Goal: Navigation & Orientation: Find specific page/section

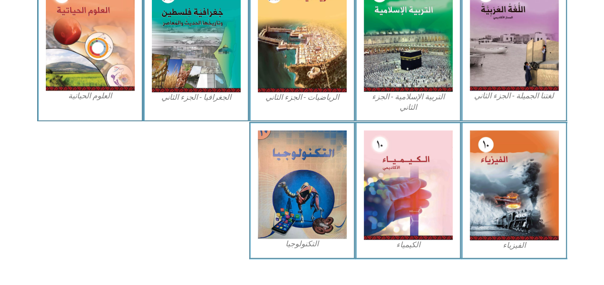
scroll to position [478, 0]
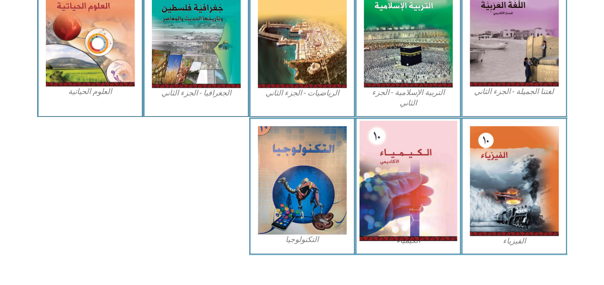
click at [404, 160] on img at bounding box center [408, 180] width 98 height 120
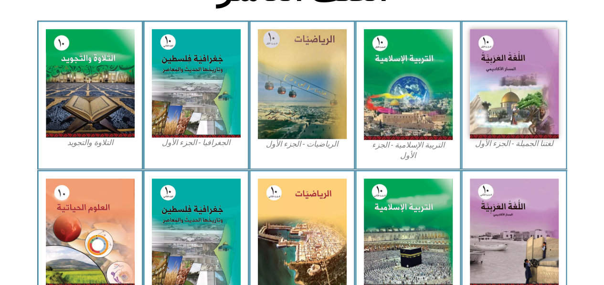
scroll to position [276, 0]
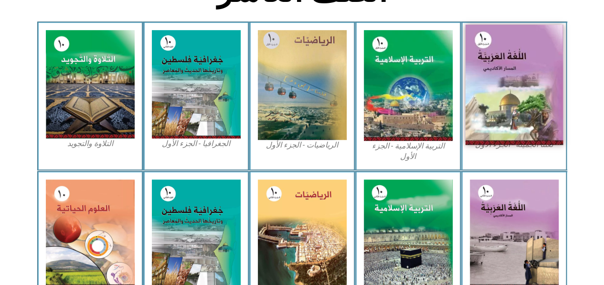
click at [506, 95] on img at bounding box center [514, 85] width 98 height 120
click at [503, 70] on img at bounding box center [514, 85] width 98 height 120
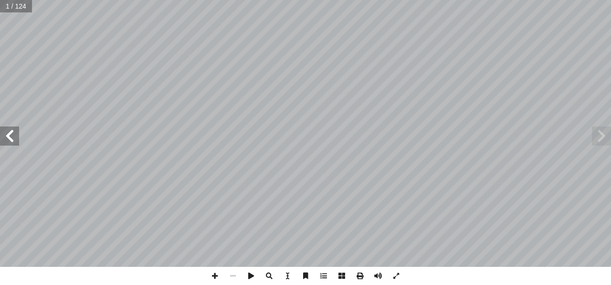
click at [10, 137] on span at bounding box center [9, 135] width 19 height 19
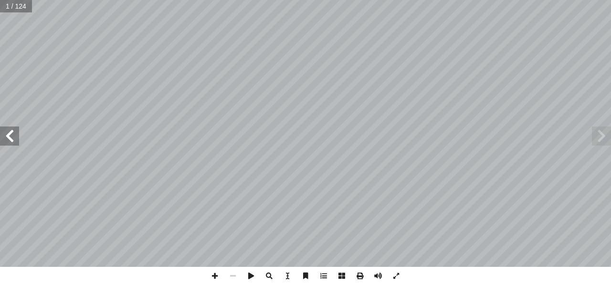
click at [10, 137] on span at bounding box center [9, 135] width 19 height 19
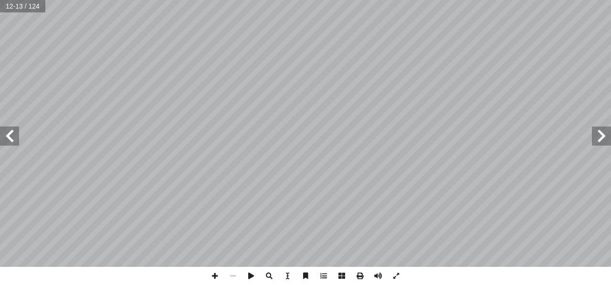
click at [10, 137] on span at bounding box center [9, 135] width 19 height 19
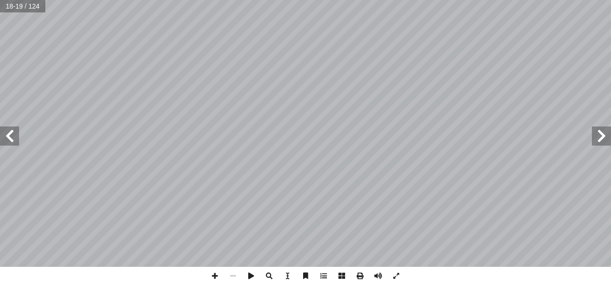
click at [10, 137] on span at bounding box center [9, 135] width 19 height 19
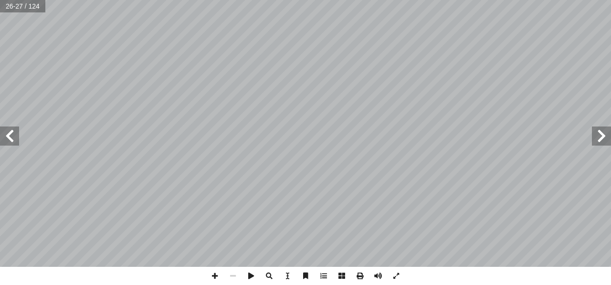
click at [10, 137] on span at bounding box center [9, 135] width 19 height 19
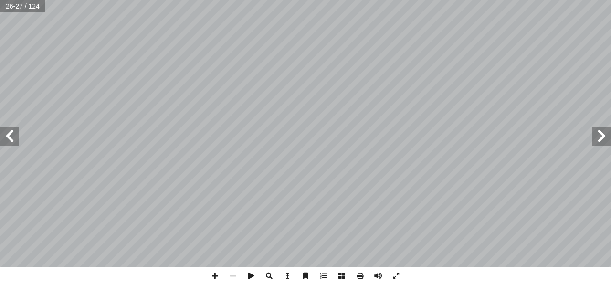
click at [10, 137] on span at bounding box center [9, 135] width 19 height 19
click at [604, 142] on span at bounding box center [601, 135] width 19 height 19
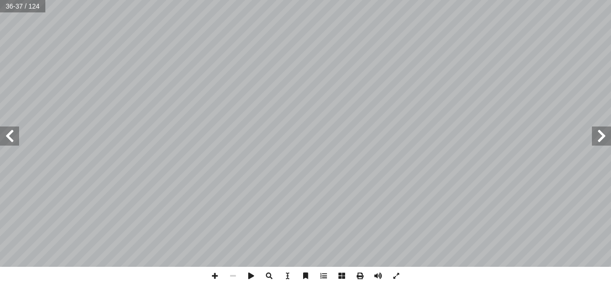
click at [604, 142] on span at bounding box center [601, 135] width 19 height 19
